Goal: Check status: Check status

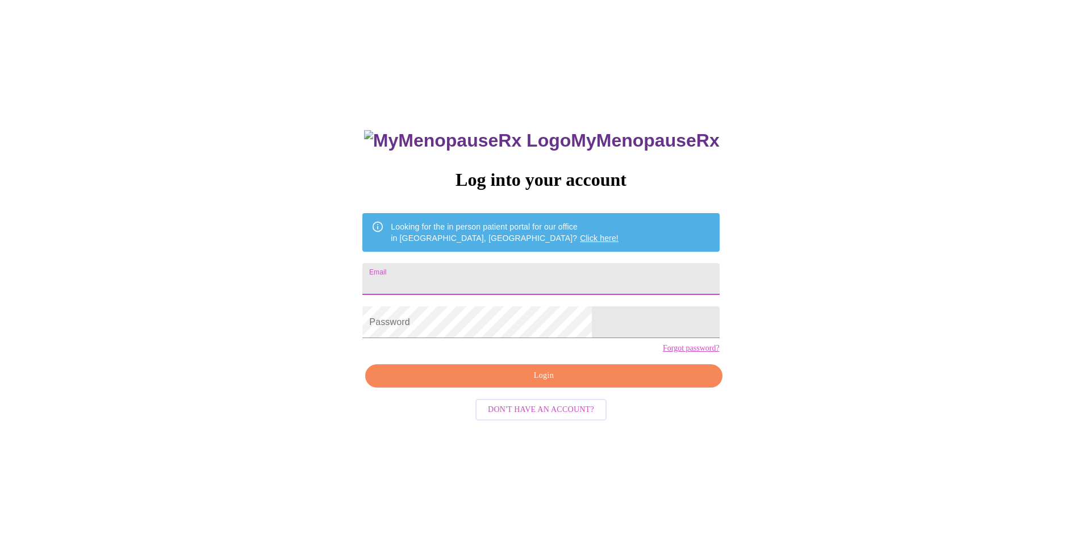
click at [534, 276] on input "Email" at bounding box center [540, 279] width 357 height 32
type input "[EMAIL_ADDRESS][DOMAIN_NAME]"
click at [570, 383] on span "Login" at bounding box center [543, 376] width 331 height 14
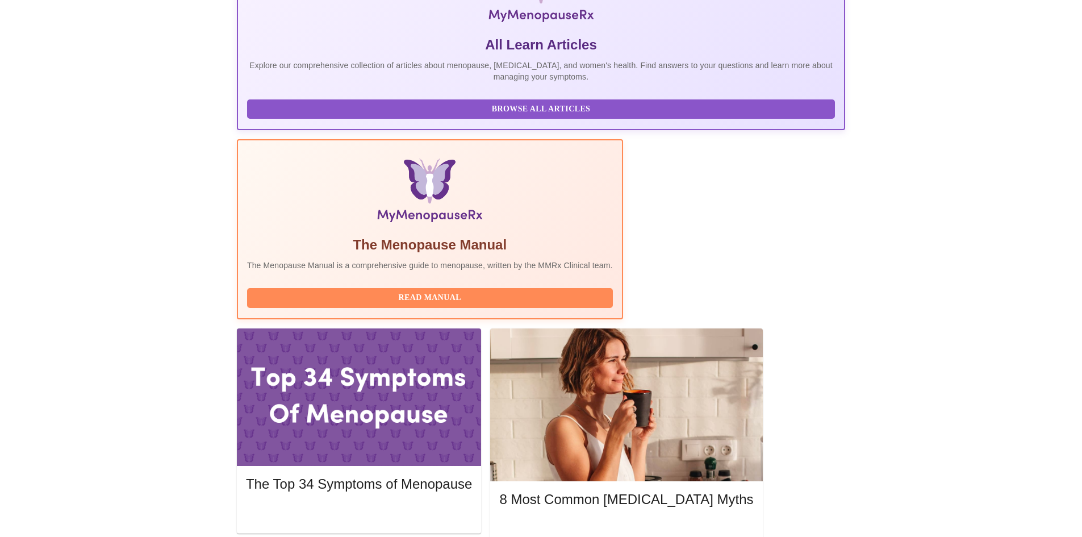
scroll to position [227, 0]
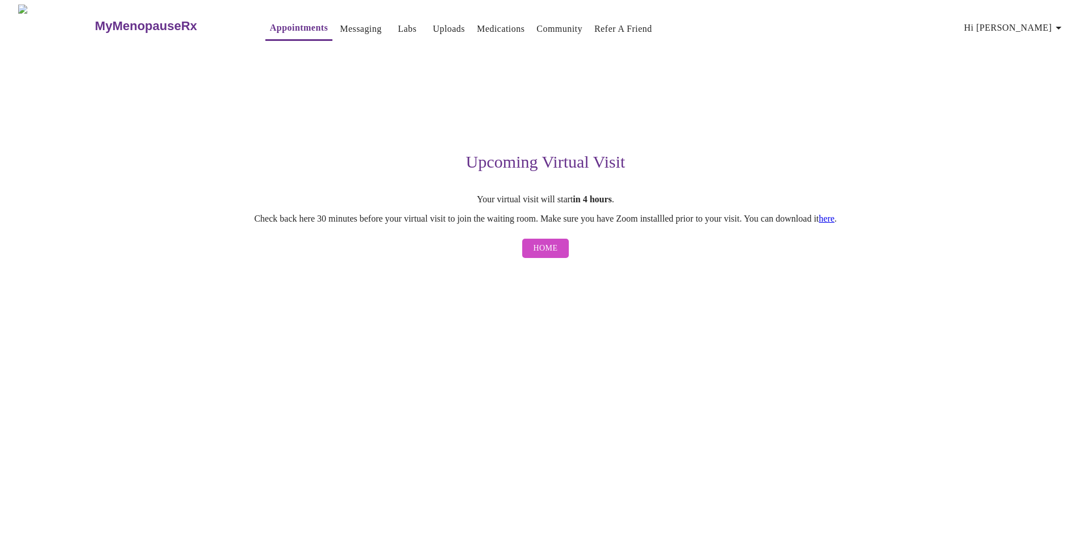
click at [835, 223] on link "here" at bounding box center [827, 219] width 16 height 10
click at [539, 249] on span "Home" at bounding box center [545, 248] width 24 height 14
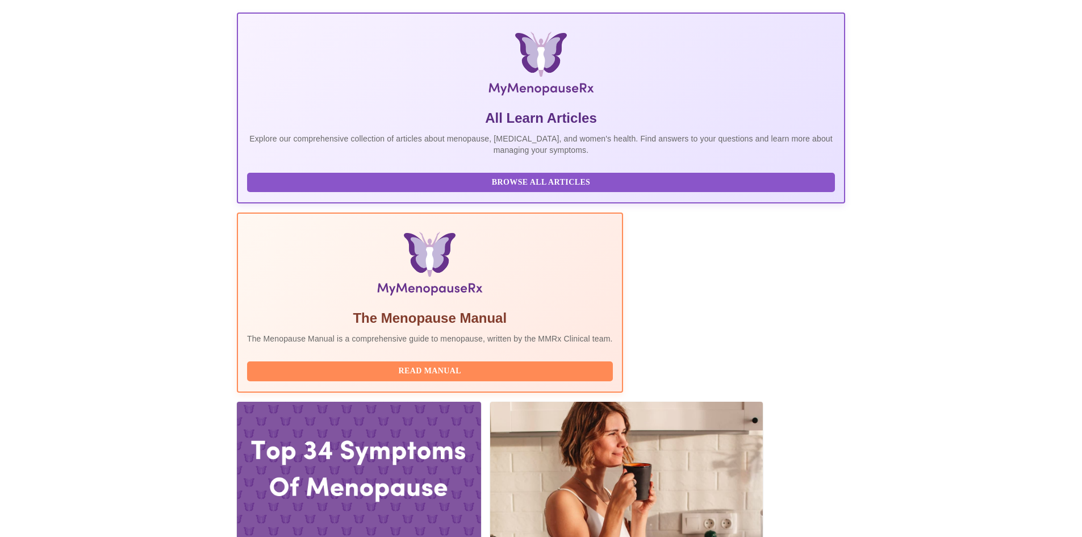
scroll to position [170, 0]
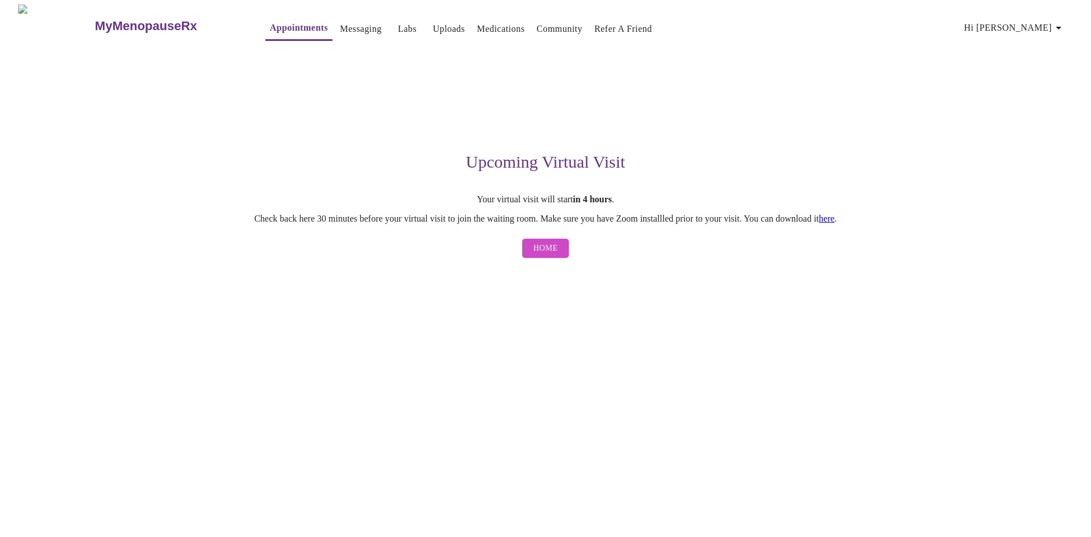
click at [835, 220] on link "here" at bounding box center [827, 219] width 16 height 10
